Goal: Entertainment & Leisure: Consume media (video, audio)

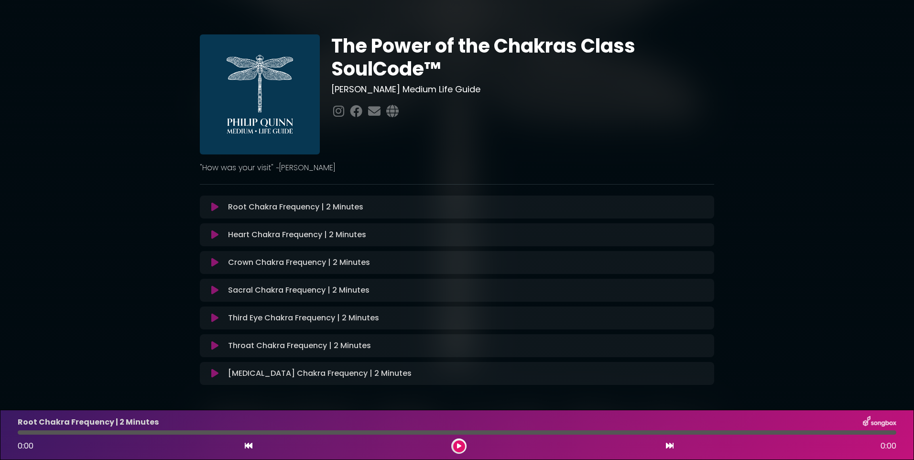
click at [213, 205] on icon at bounding box center [214, 207] width 7 height 10
click at [217, 206] on icon at bounding box center [214, 207] width 7 height 10
